Goal: Task Accomplishment & Management: Use online tool/utility

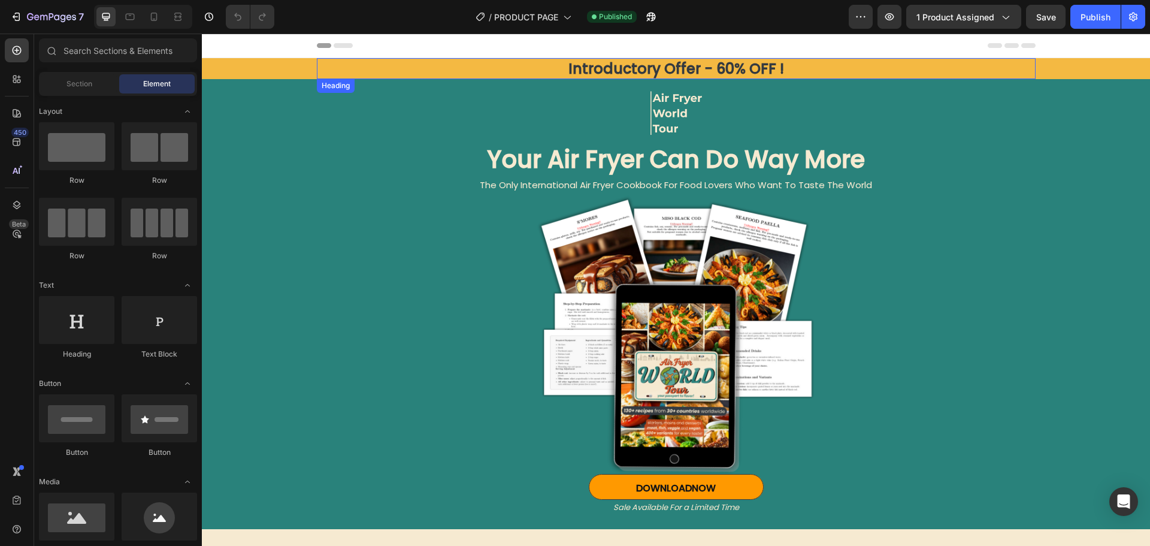
click at [715, 71] on h2 "Introductory Offer - 60% OFF !" at bounding box center [676, 68] width 719 height 21
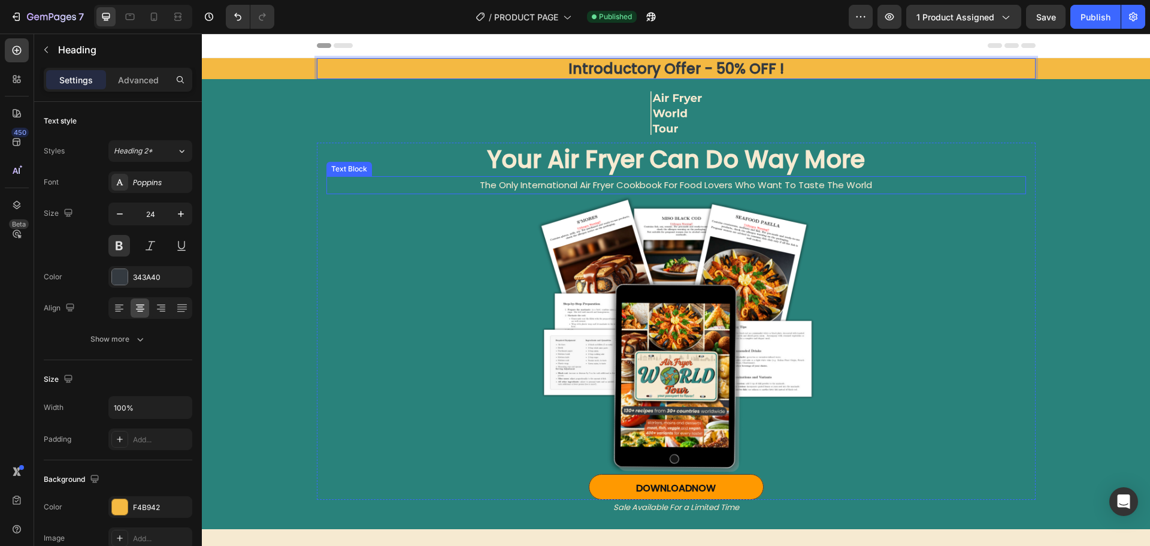
click at [988, 181] on p "The Only International Air Fryer Cookbook For Food Lovers Who Want To Taste The…" at bounding box center [676, 185] width 697 height 16
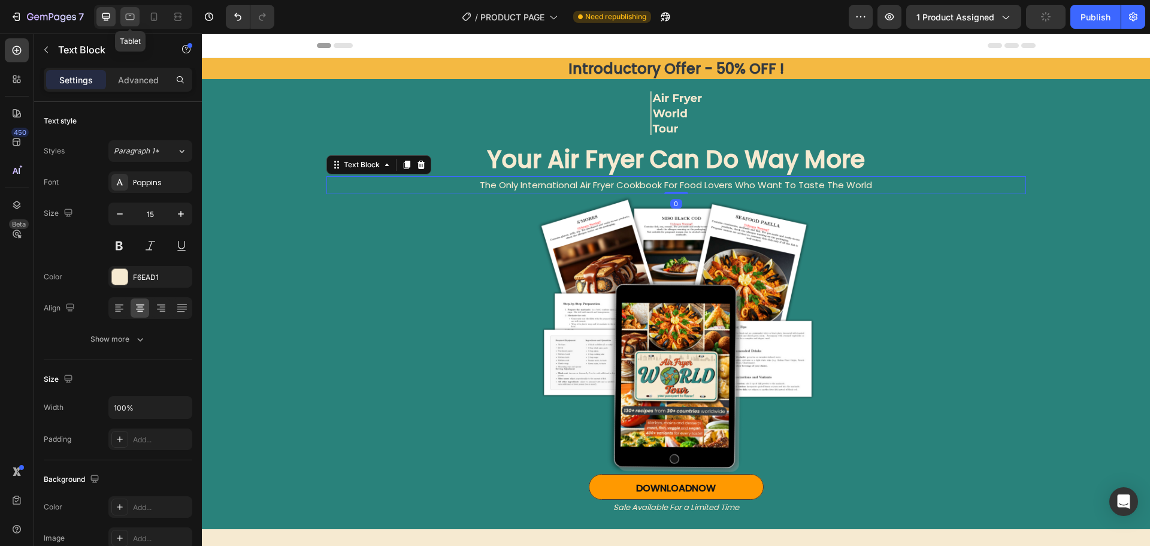
click at [126, 19] on icon at bounding box center [130, 17] width 9 height 7
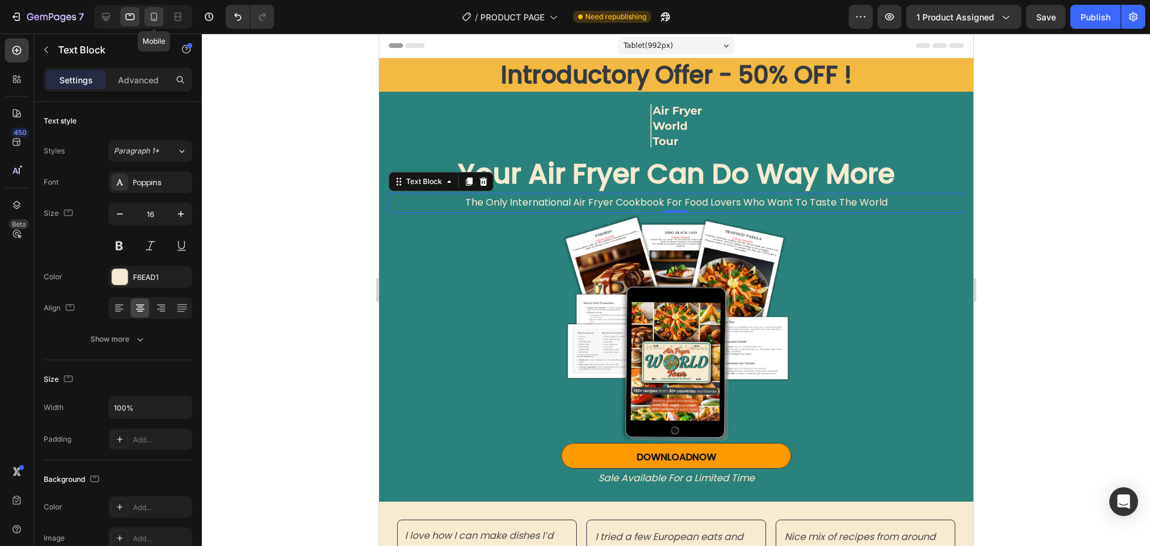
click at [154, 19] on icon at bounding box center [154, 19] width 3 height 1
type input "14"
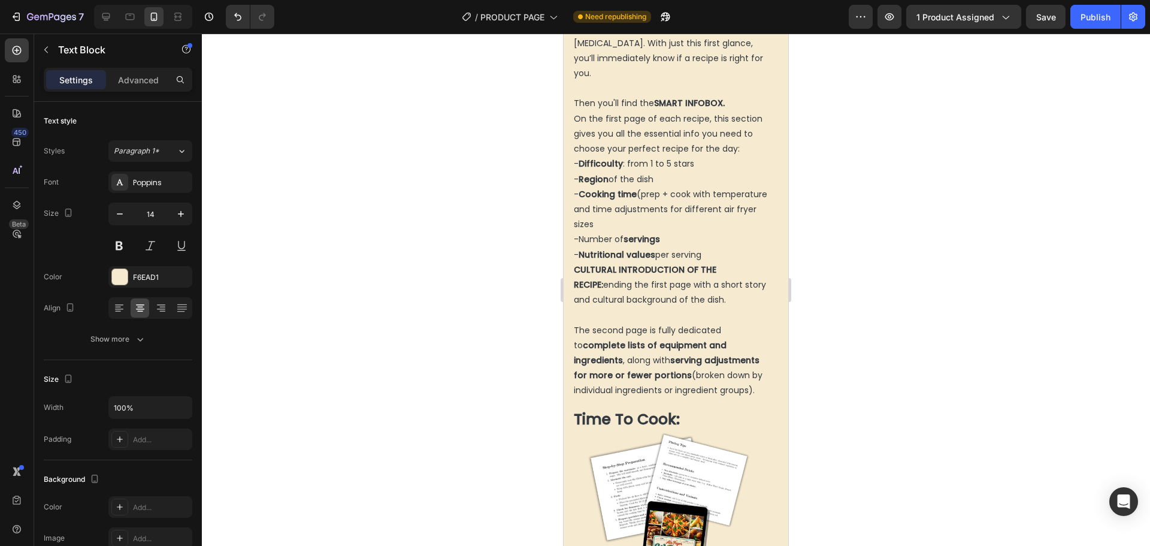
scroll to position [2695, 0]
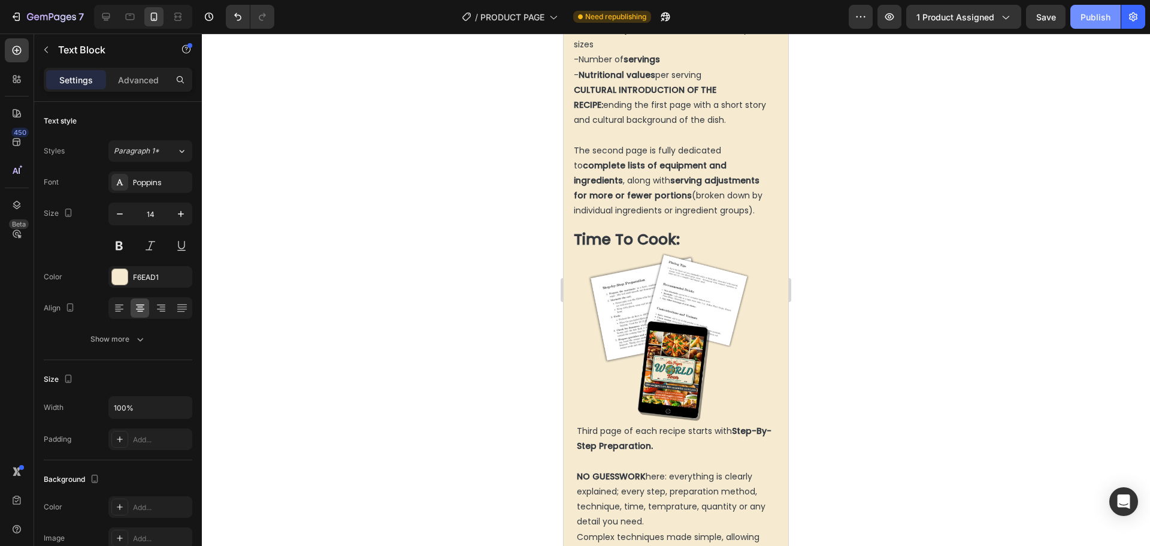
click at [1089, 18] on div "Publish" at bounding box center [1095, 17] width 30 height 13
